Goal: Task Accomplishment & Management: Use online tool/utility

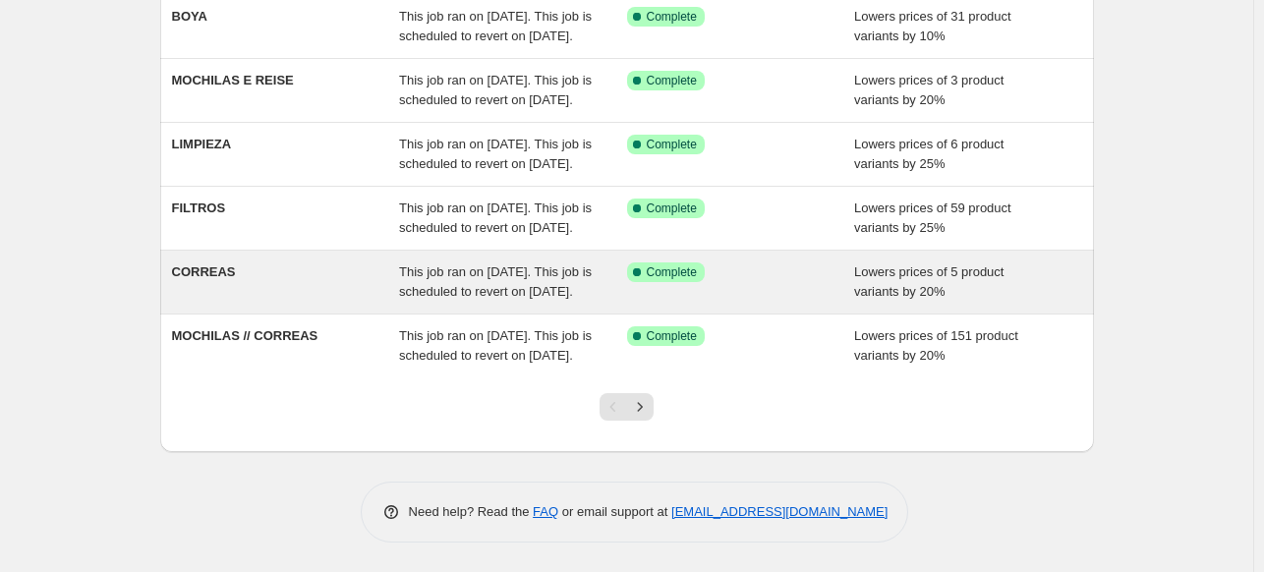
scroll to position [590, 0]
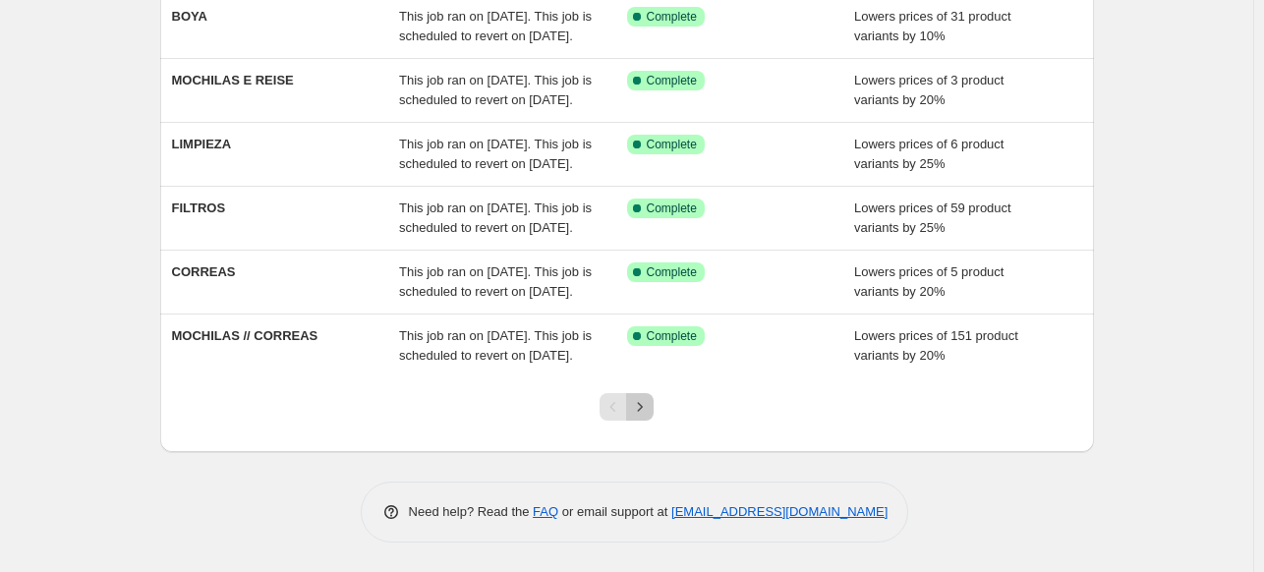
click at [639, 417] on icon "Next" at bounding box center [640, 407] width 20 height 20
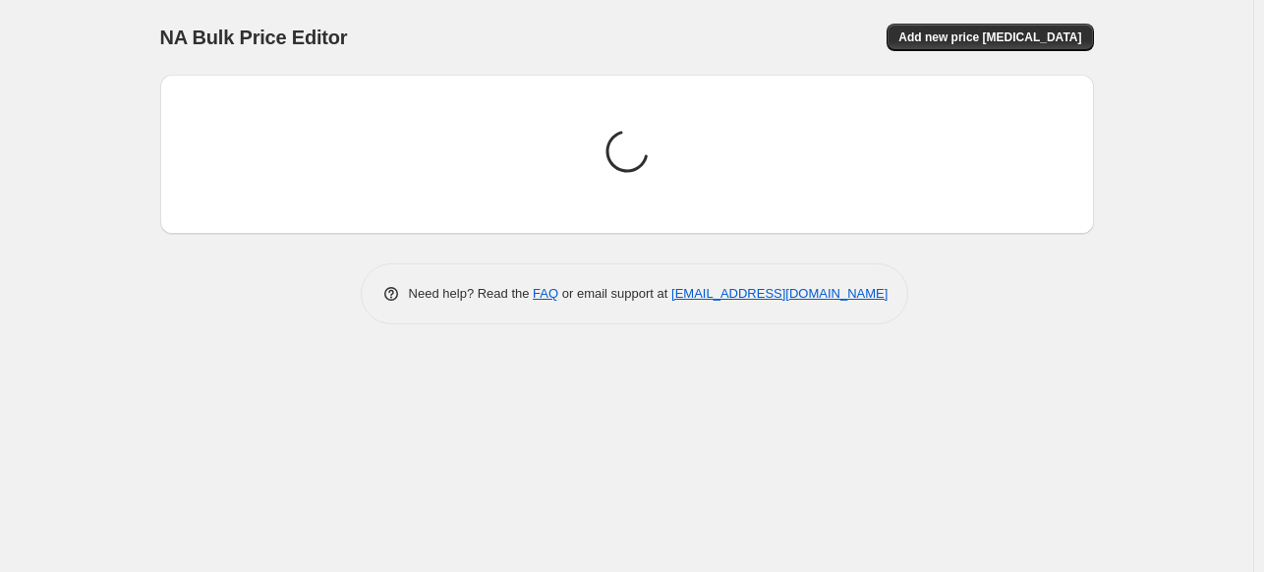
scroll to position [0, 0]
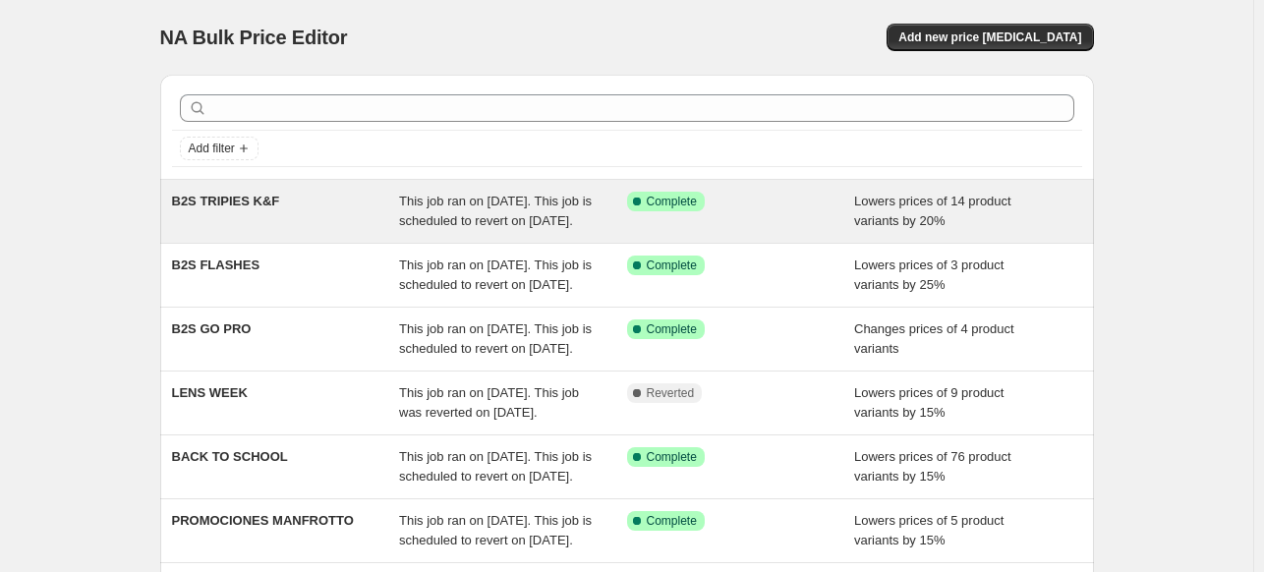
click at [280, 214] on div "B2S TRIPIES K&F" at bounding box center [286, 211] width 228 height 39
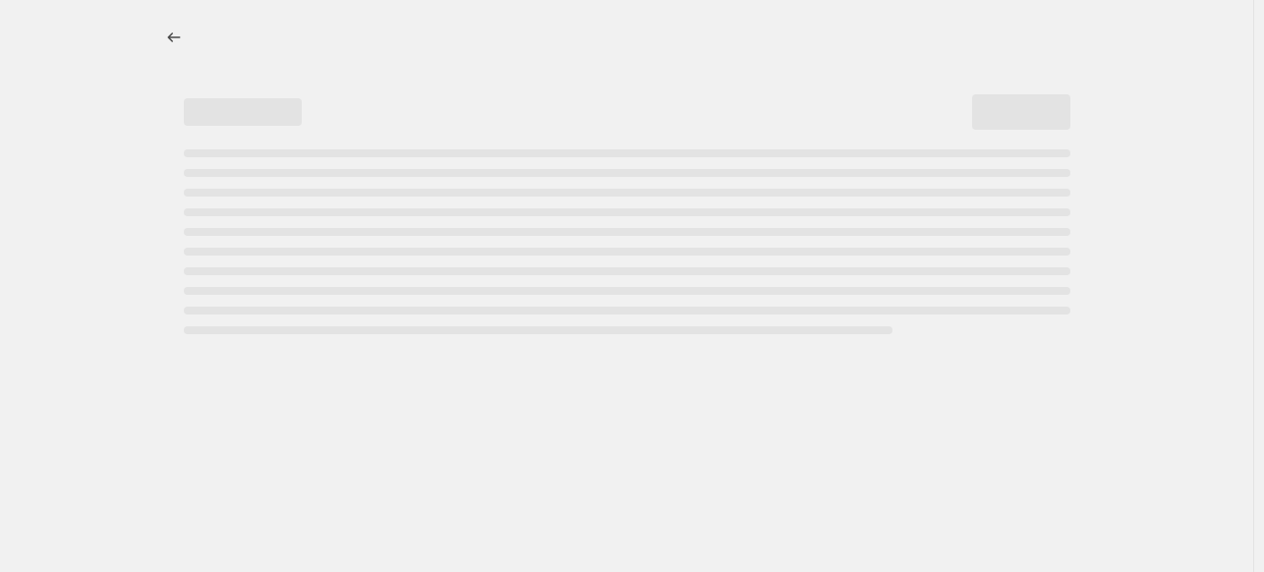
select select "percentage"
select select "vendor"
select select "product_type"
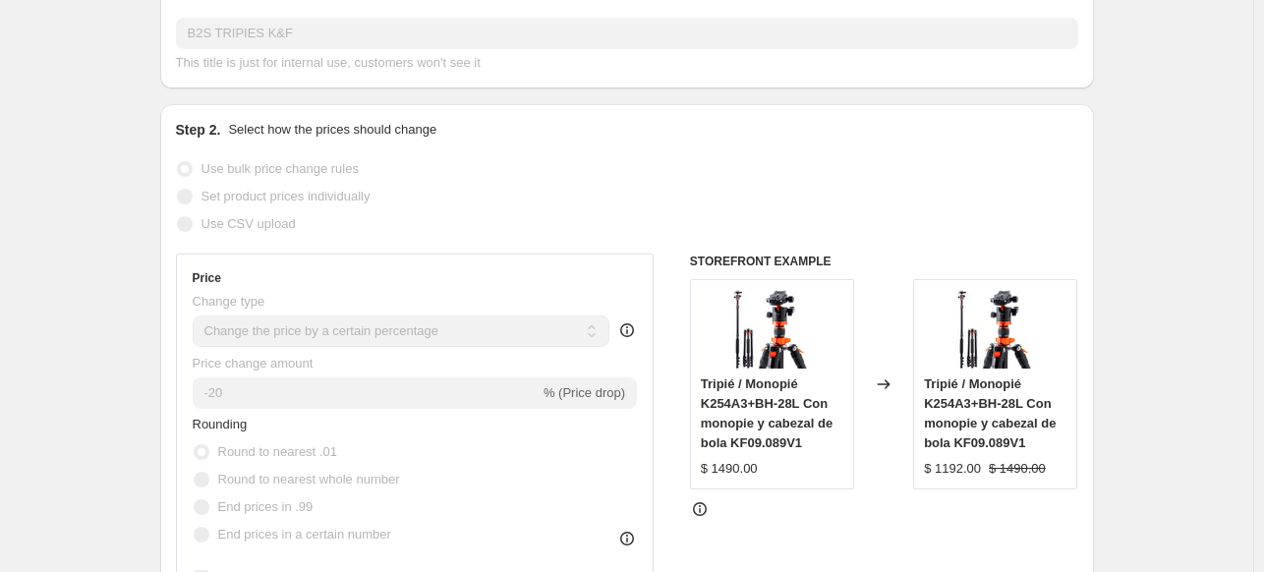
scroll to position [393, 0]
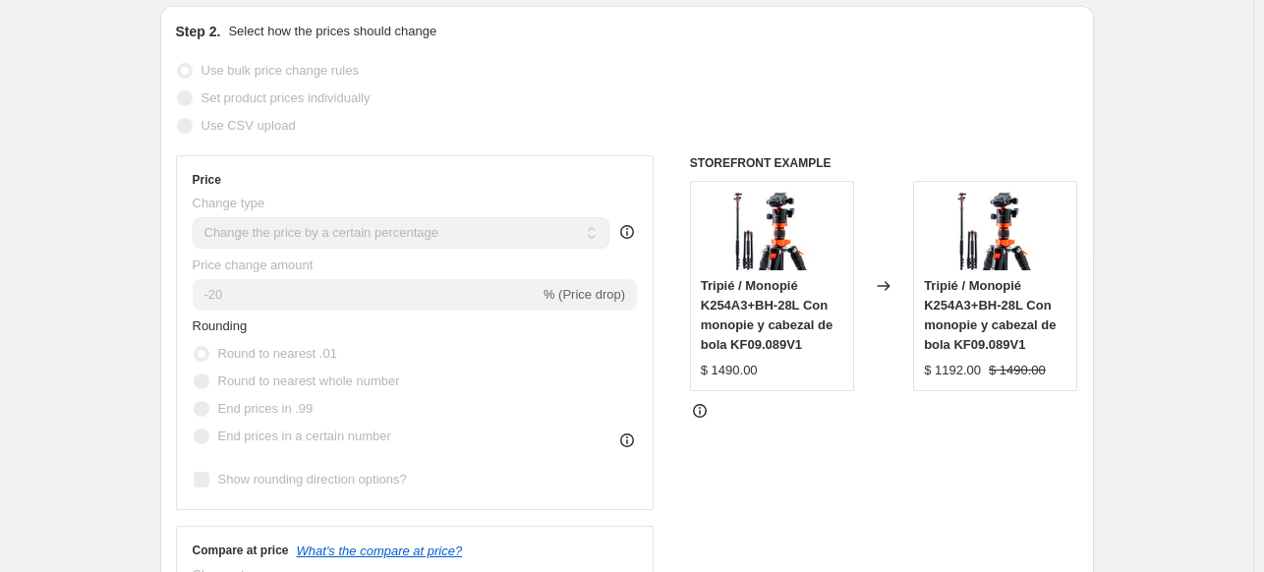
click at [633, 450] on icon at bounding box center [627, 440] width 20 height 20
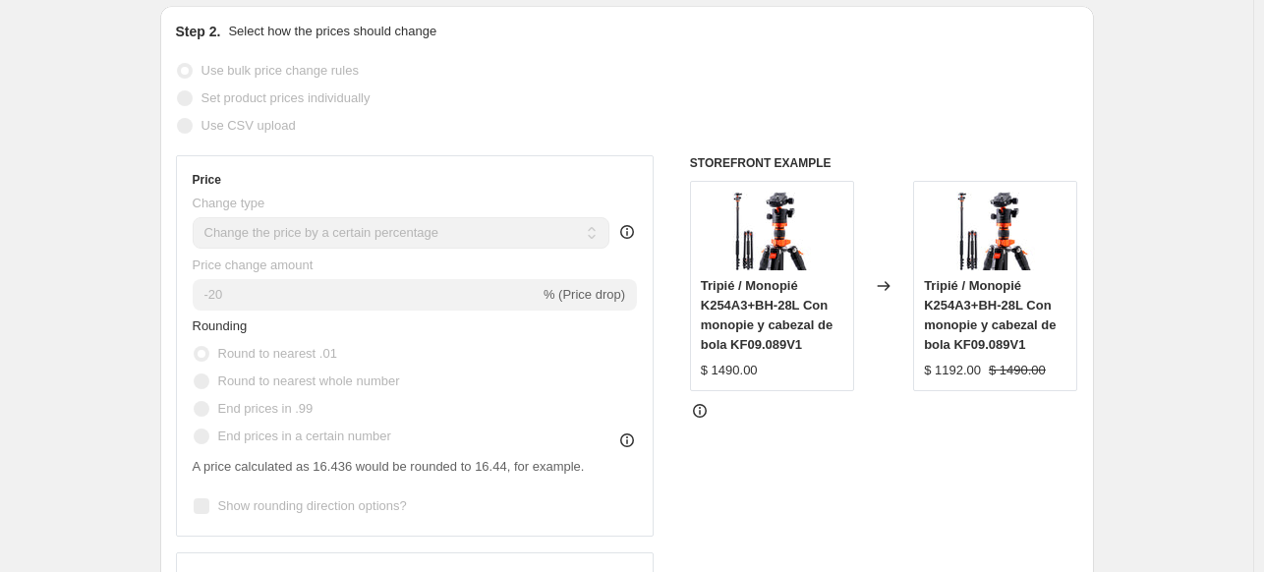
click at [548, 410] on div "Rounding Round to nearest .01 Round to nearest whole number End prices in .99 E…" at bounding box center [415, 383] width 445 height 134
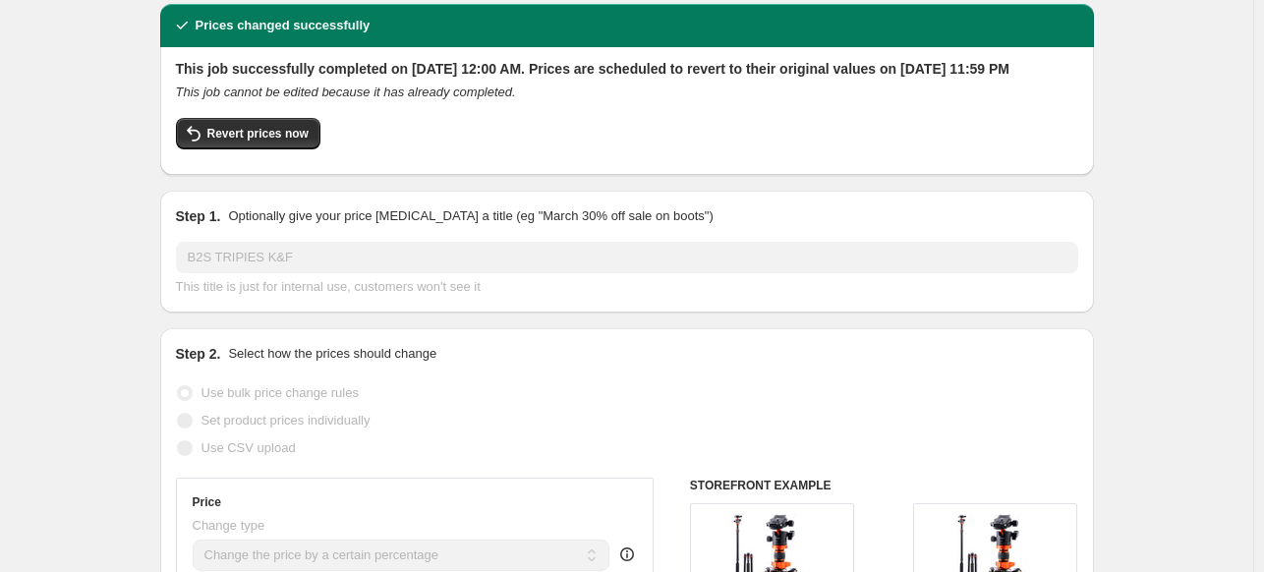
scroll to position [0, 0]
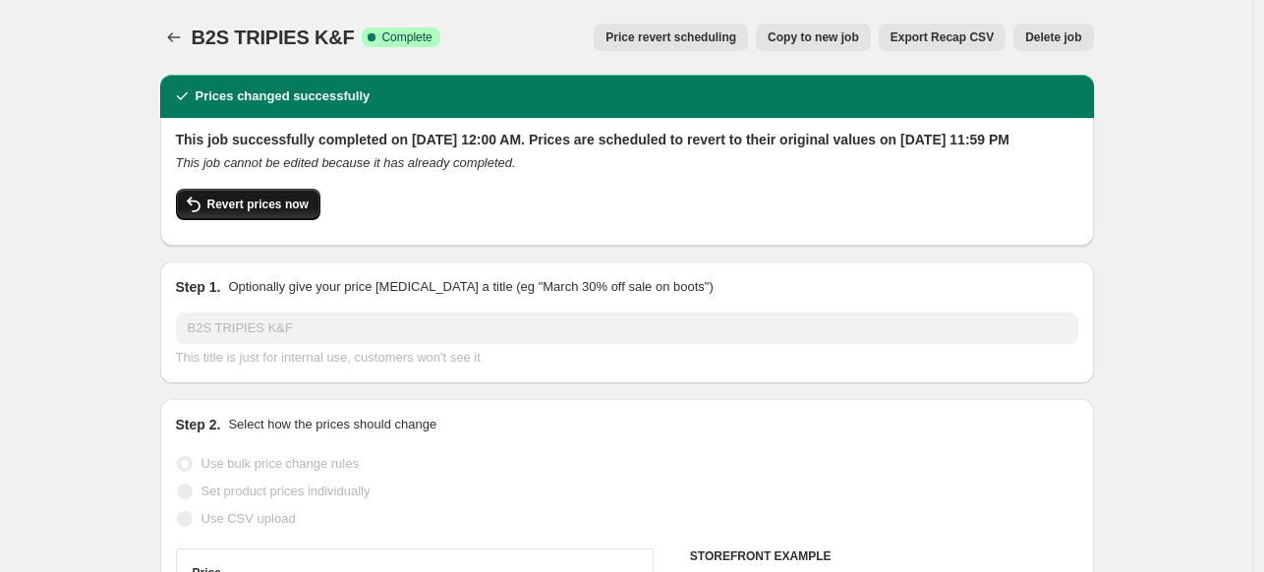
click at [257, 212] on span "Revert prices now" at bounding box center [257, 205] width 101 height 16
checkbox input "false"
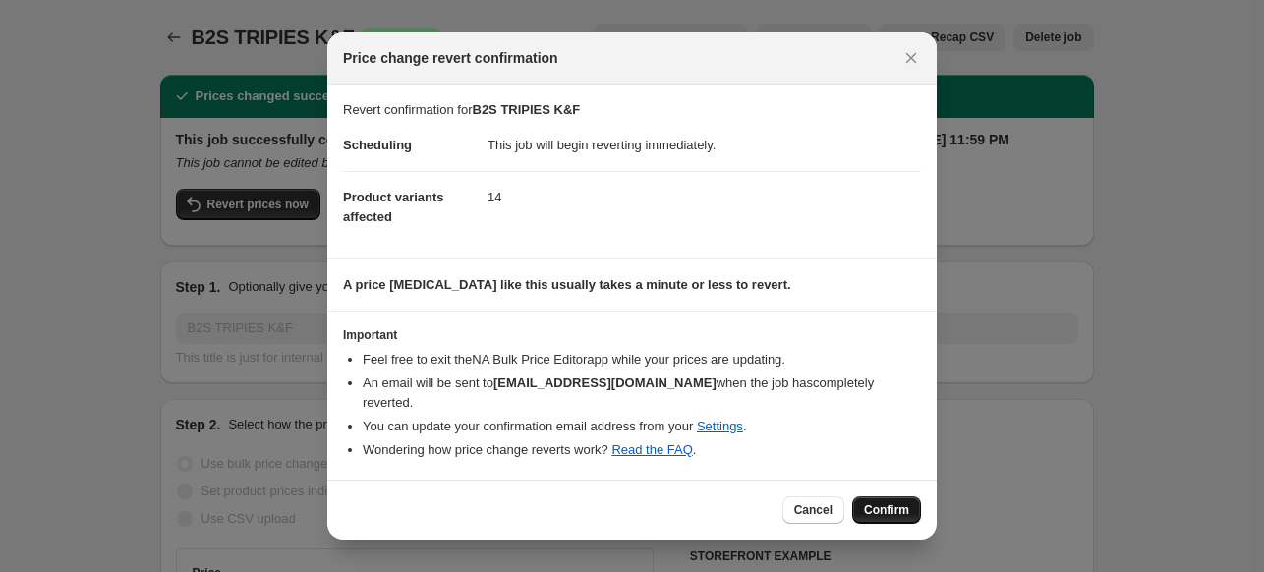
click at [908, 502] on span "Confirm" at bounding box center [886, 510] width 45 height 16
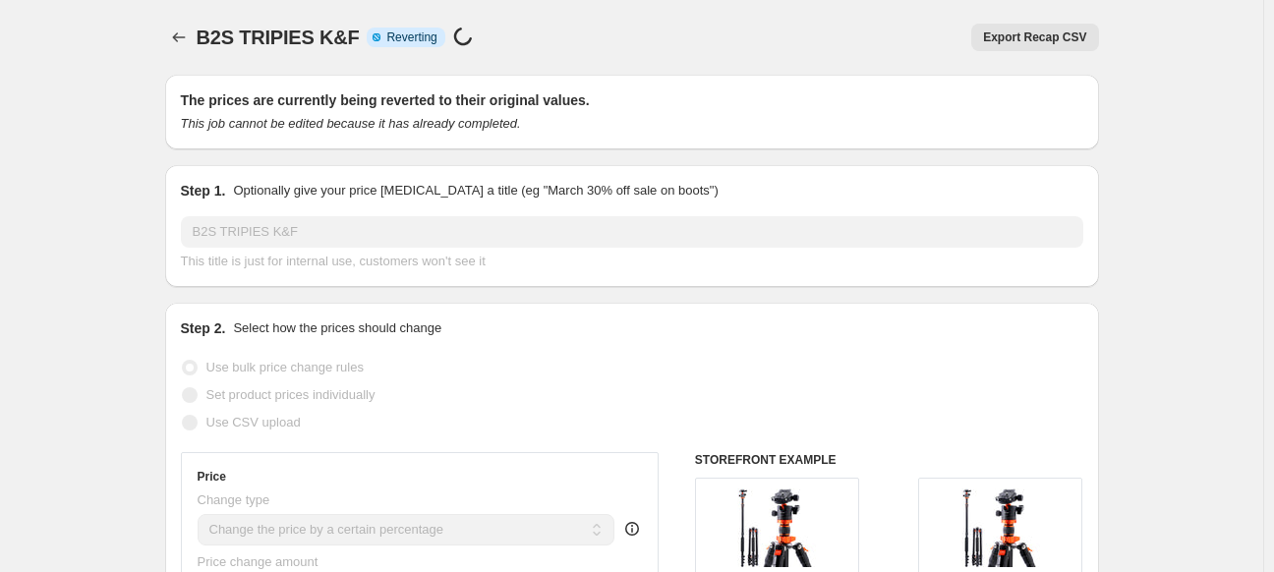
select select "percentage"
select select "vendor"
select select "product_type"
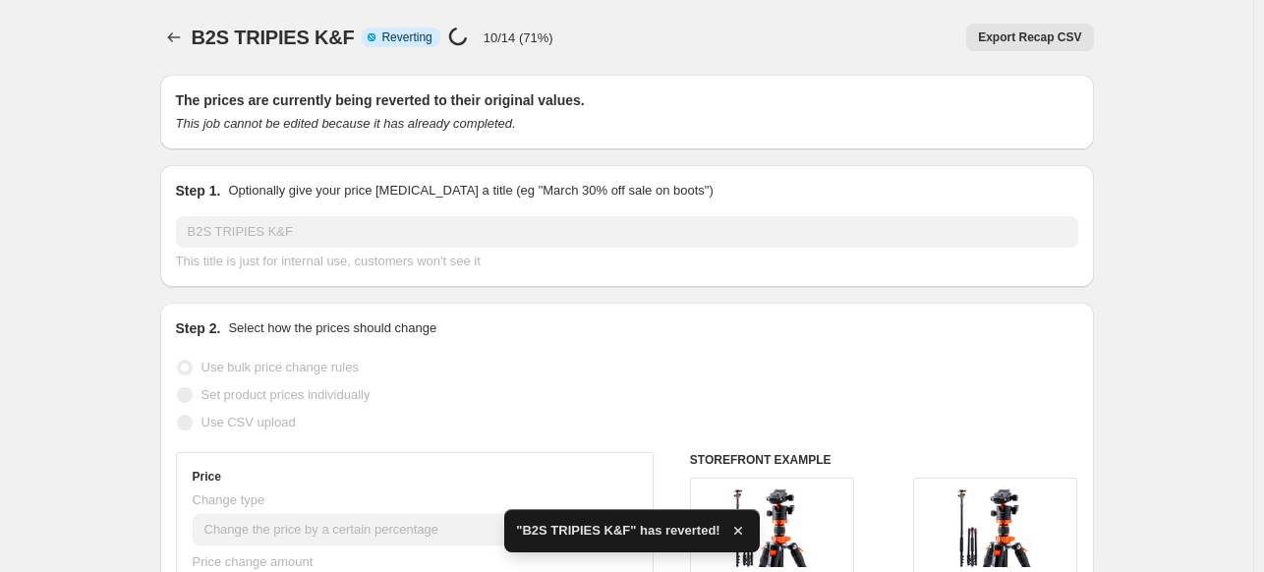
checkbox input "true"
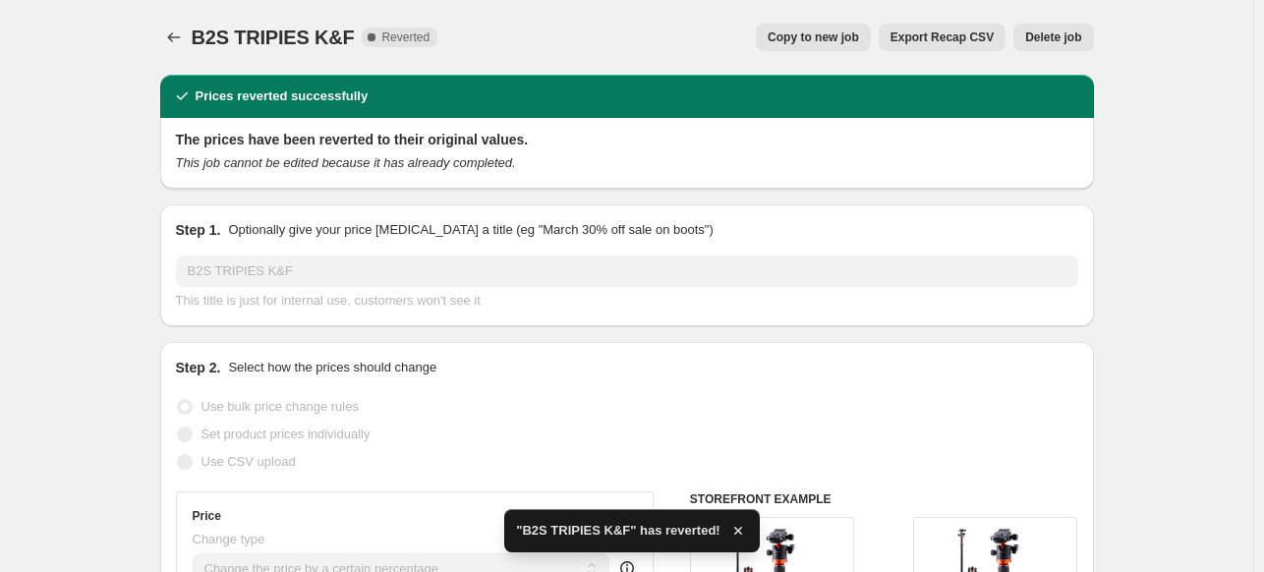
click at [822, 48] on button "Copy to new job" at bounding box center [813, 38] width 115 height 28
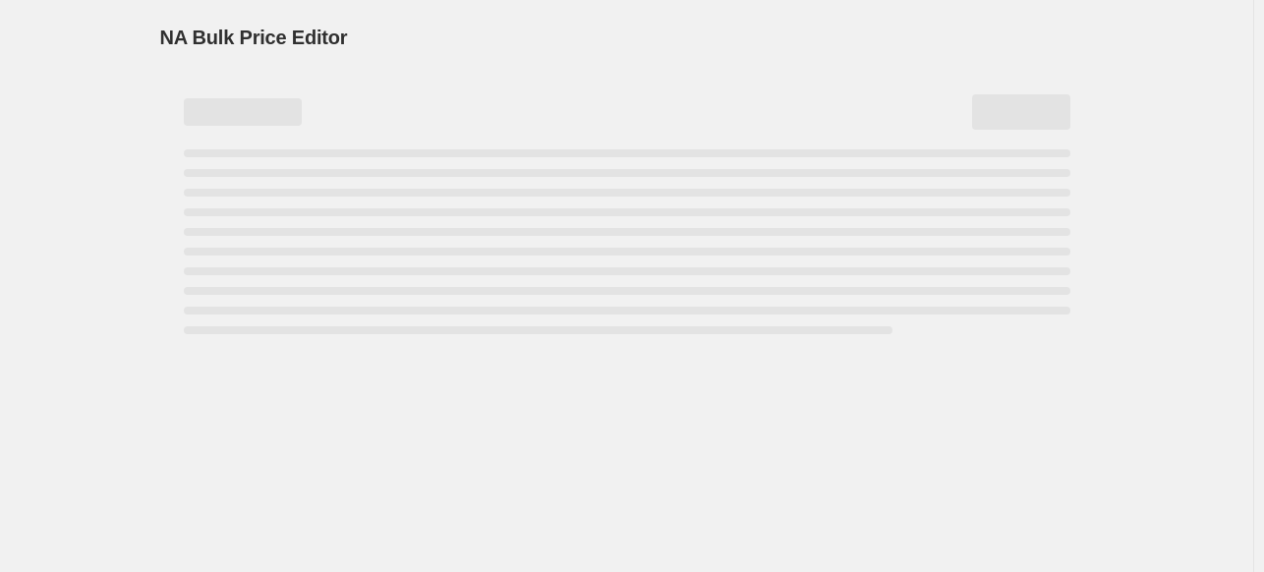
select select "percentage"
select select "vendor"
select select "product_type"
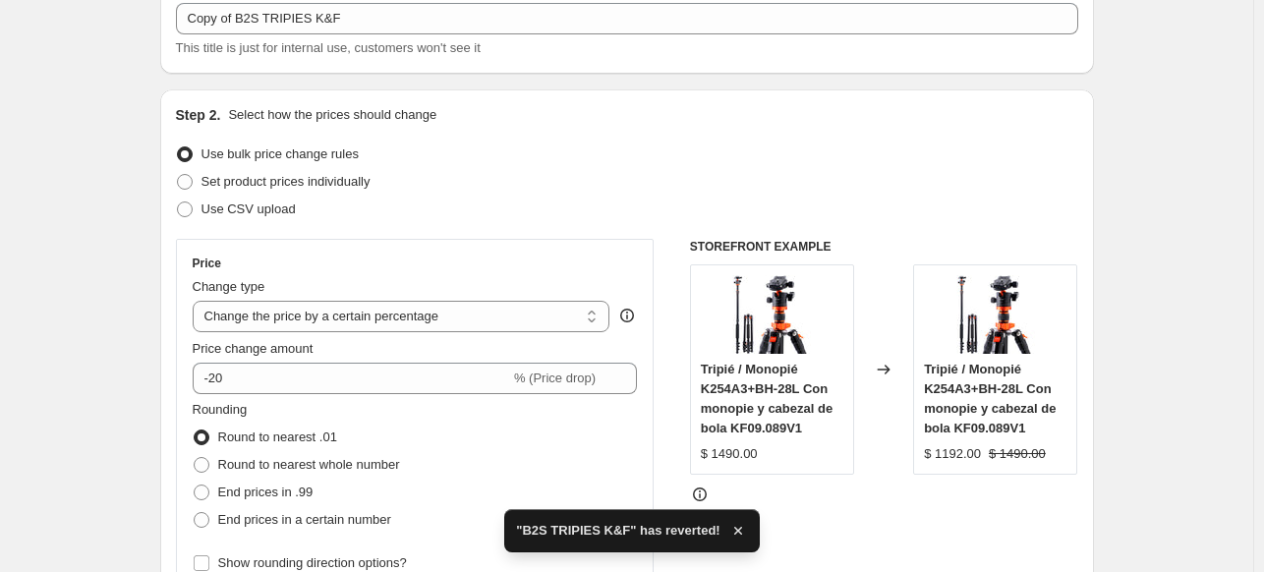
scroll to position [295, 0]
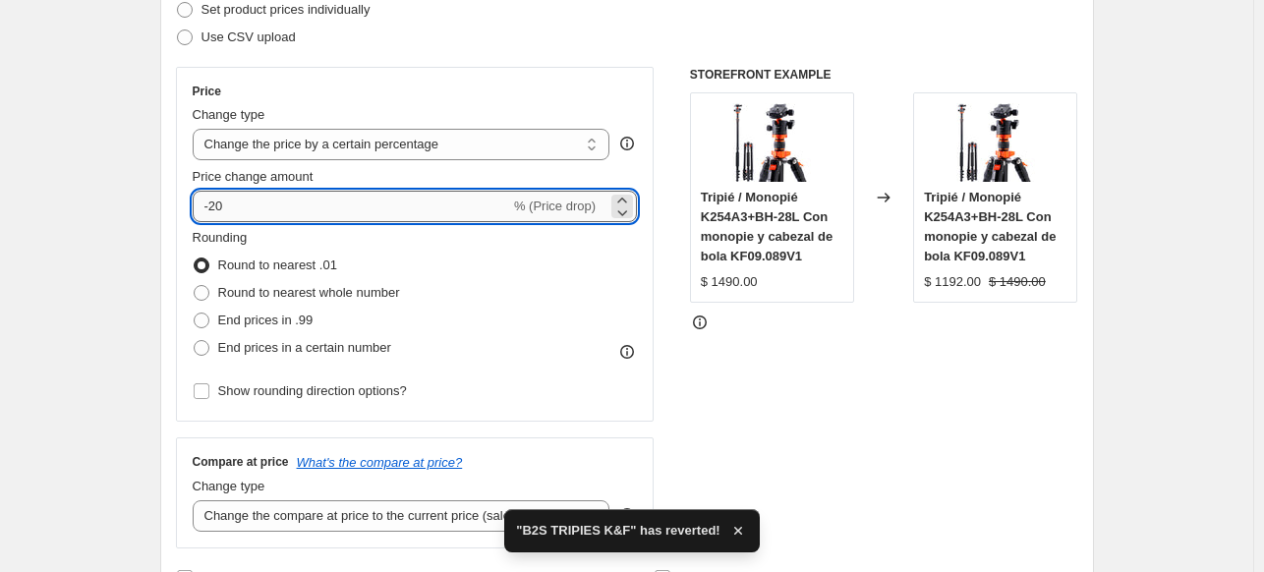
click at [264, 204] on input "-20" at bounding box center [351, 206] width 317 height 31
type input "-2"
type input "-15"
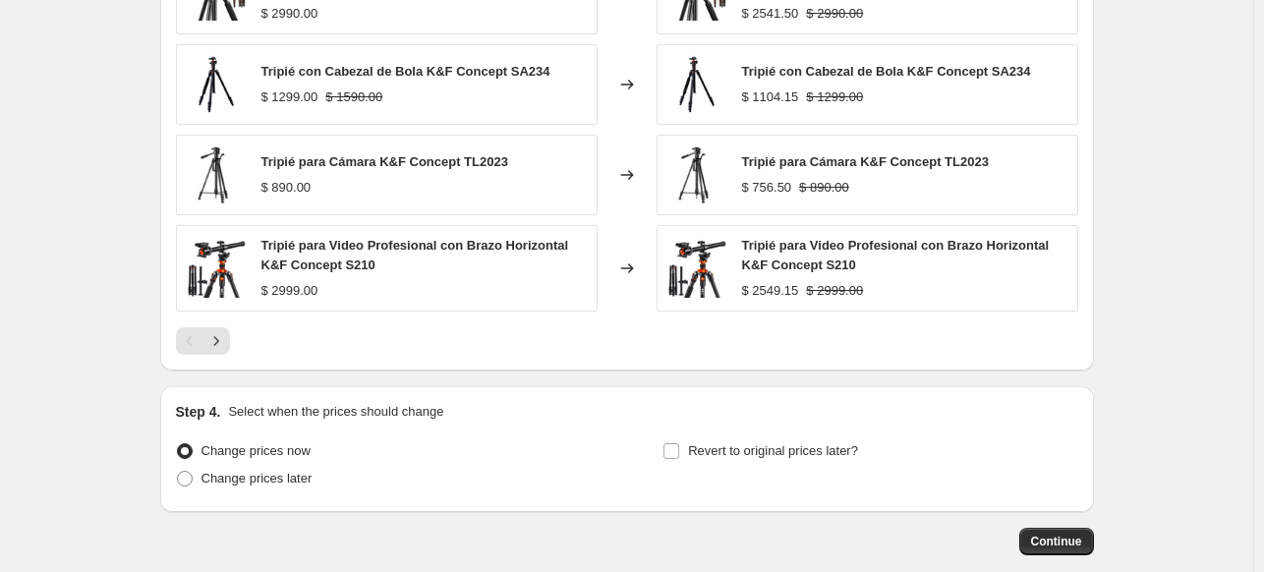
scroll to position [1674, 0]
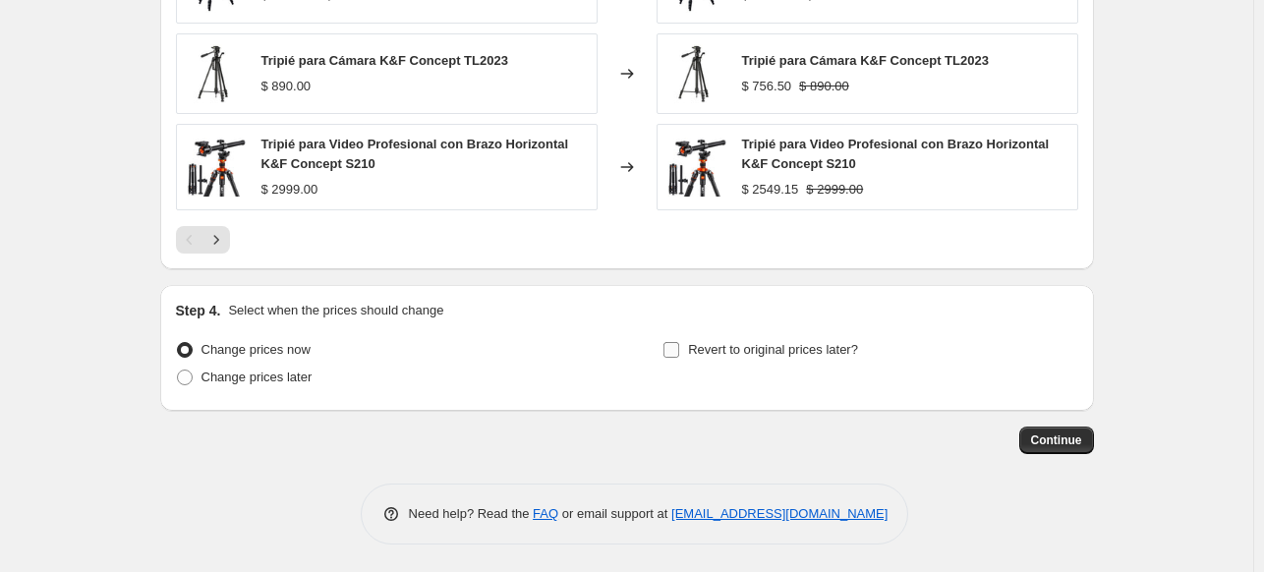
click at [674, 349] on input "Revert to original prices later?" at bounding box center [671, 350] width 16 height 16
checkbox input "true"
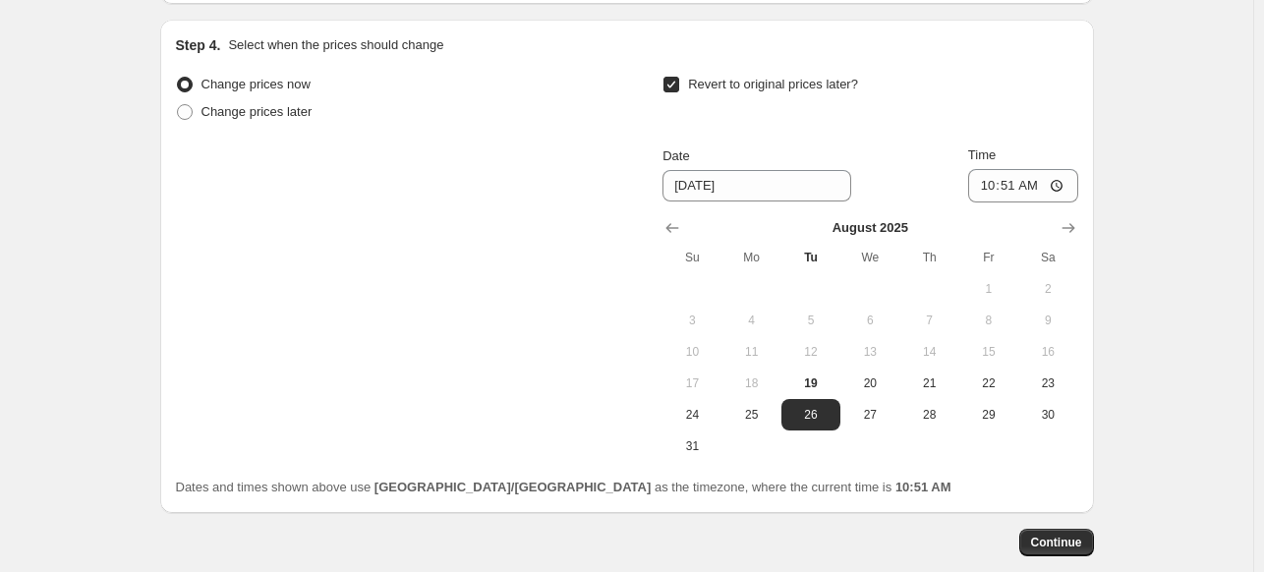
scroll to position [1969, 0]
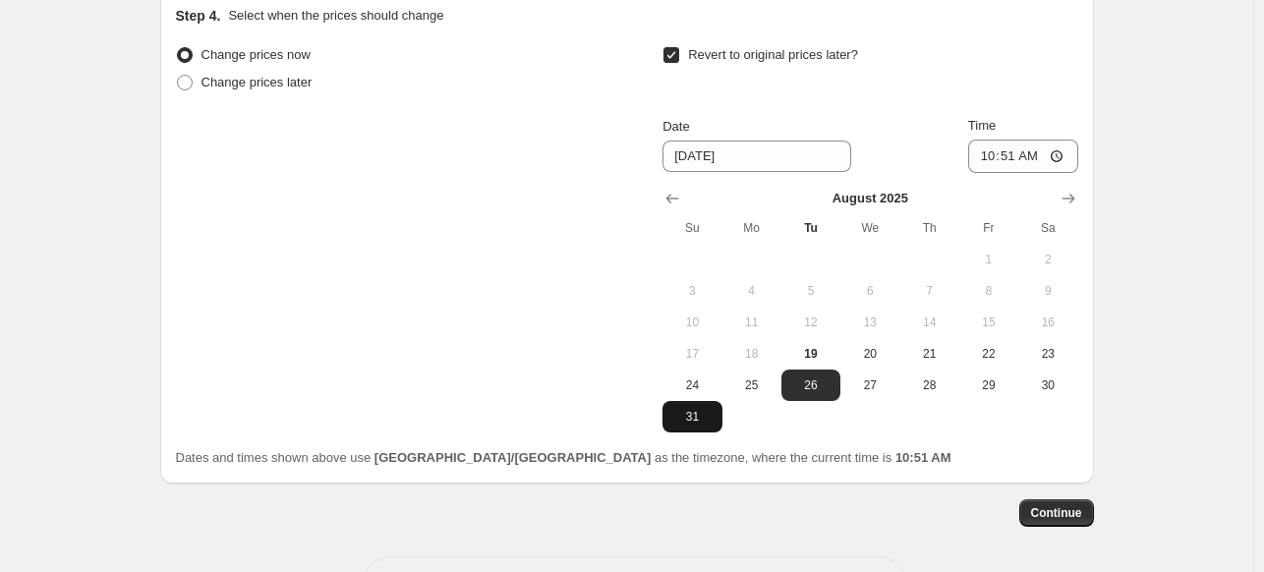
click at [703, 409] on span "31" at bounding box center [691, 417] width 43 height 16
type input "8/31/2025"
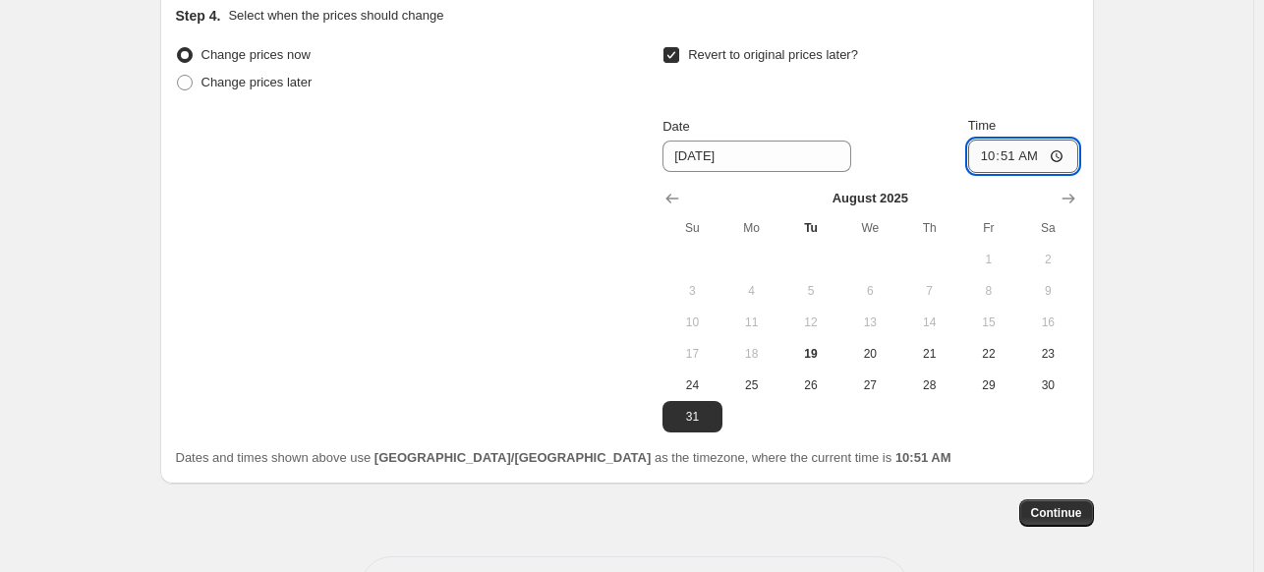
click at [993, 154] on input "10:51" at bounding box center [1023, 156] width 110 height 33
type input "23:59"
click at [1059, 511] on span "Continue" at bounding box center [1056, 513] width 51 height 16
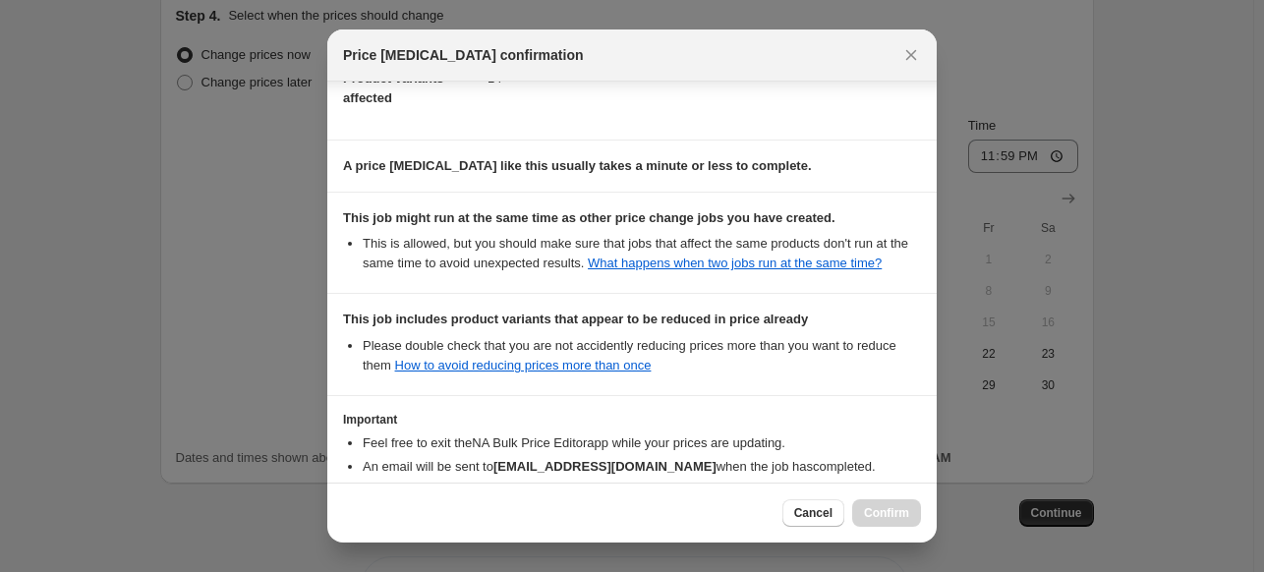
scroll to position [393, 0]
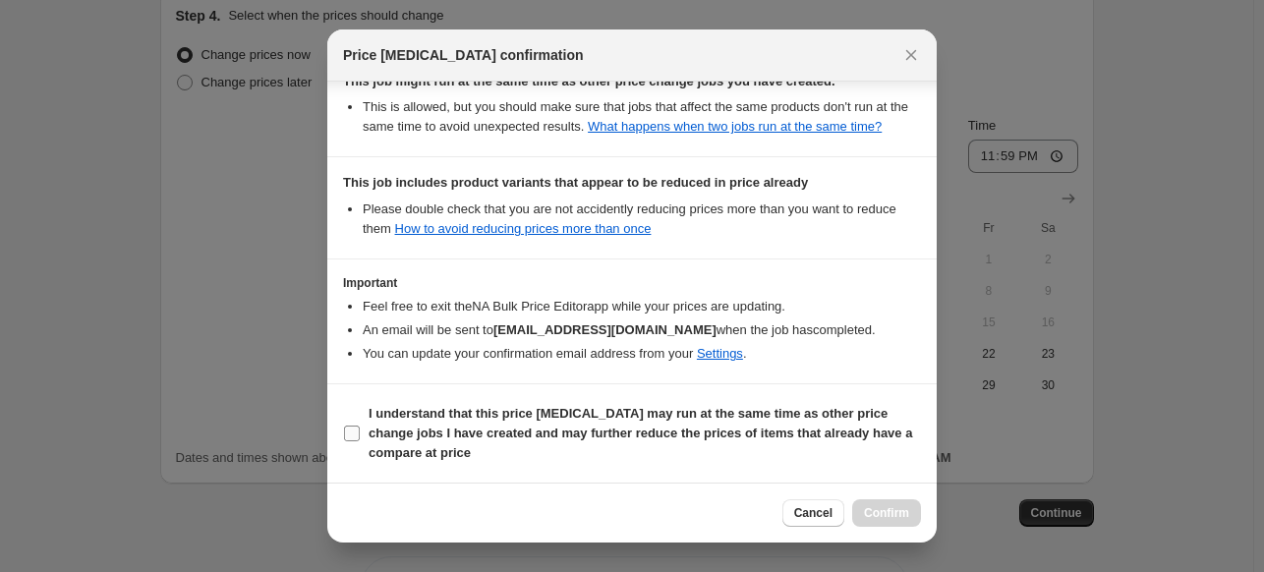
click at [352, 432] on input "I understand that this price change job may run at the same time as other price…" at bounding box center [352, 434] width 16 height 16
checkbox input "true"
click at [900, 506] on span "Confirm" at bounding box center [886, 513] width 45 height 16
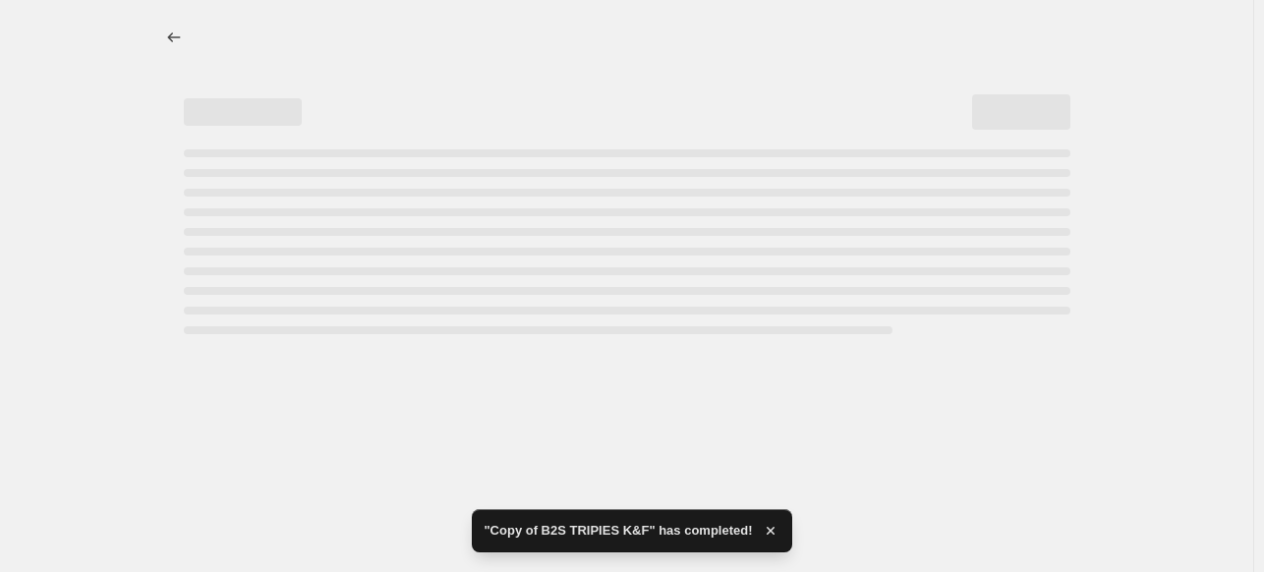
select select "percentage"
select select "vendor"
select select "product_type"
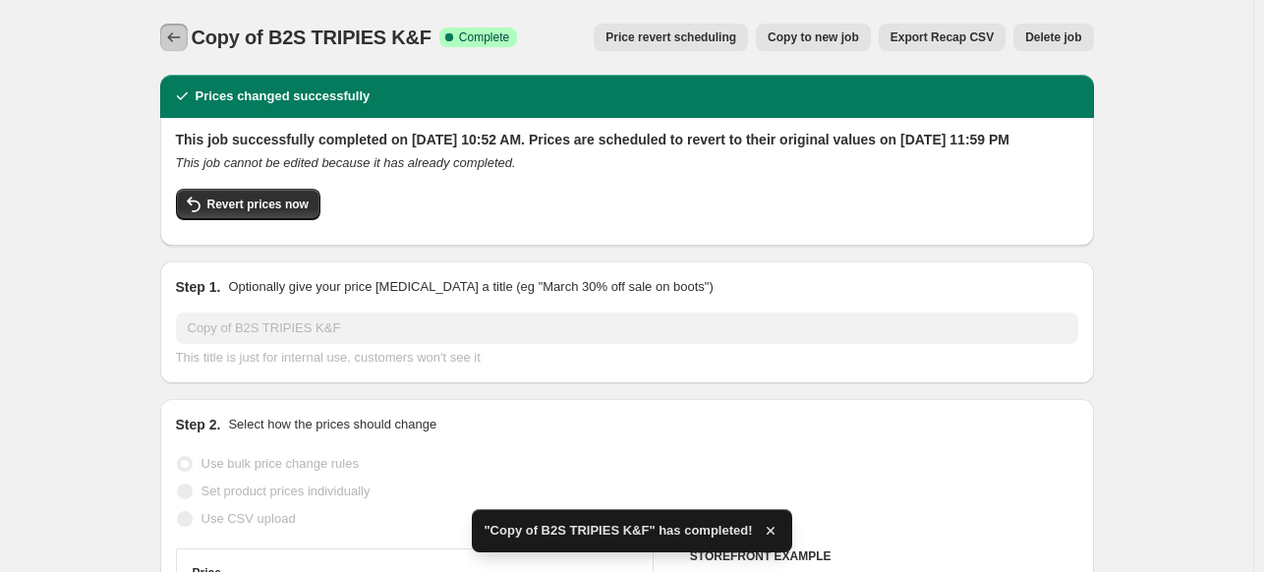
click at [184, 33] on icon "Price change jobs" at bounding box center [174, 38] width 20 height 20
